Goal: Go to known website: Access a specific website the user already knows

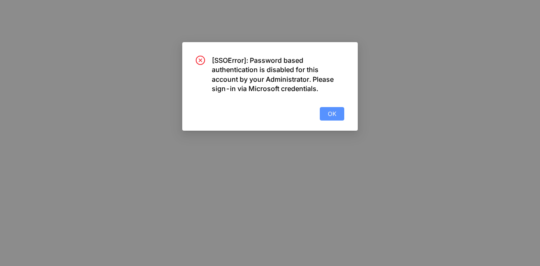
click at [336, 117] on span "OK" at bounding box center [332, 113] width 8 height 9
